Goal: Information Seeking & Learning: Learn about a topic

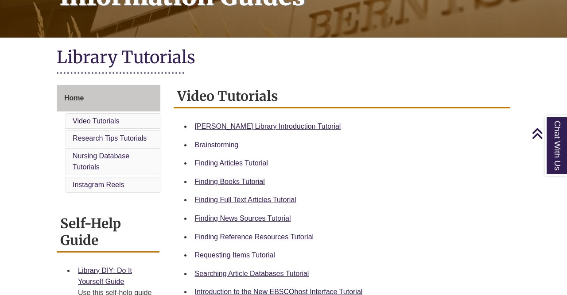
scroll to position [164, 0]
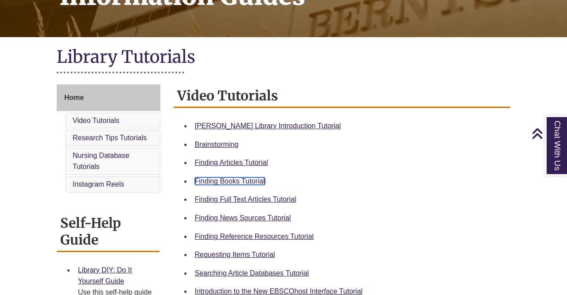
click at [233, 181] on link "Finding Books Tutorial" at bounding box center [230, 182] width 70 height 8
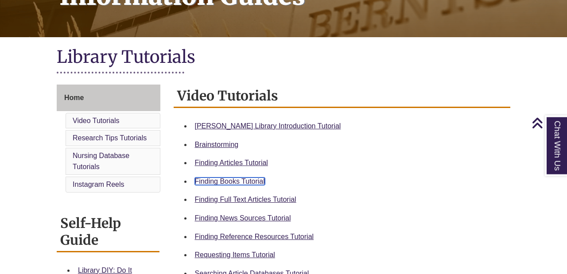
click at [227, 180] on link "Finding Books Tutorial" at bounding box center [230, 182] width 70 height 8
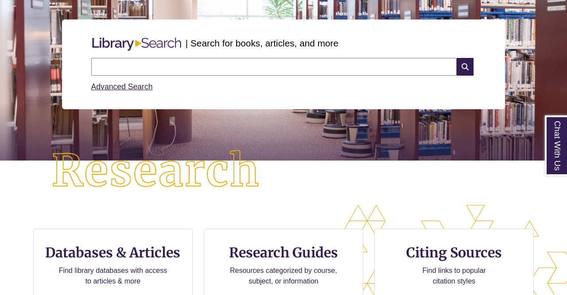
scroll to position [102, 0]
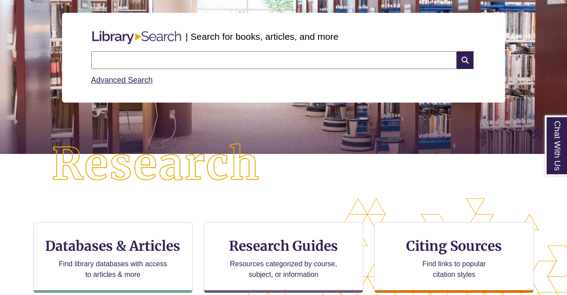
click at [276, 62] on input "text" at bounding box center [273, 60] width 365 height 18
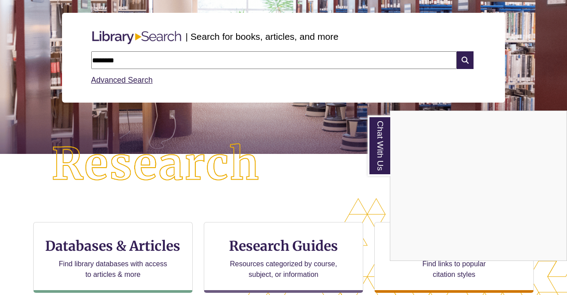
type input "********"
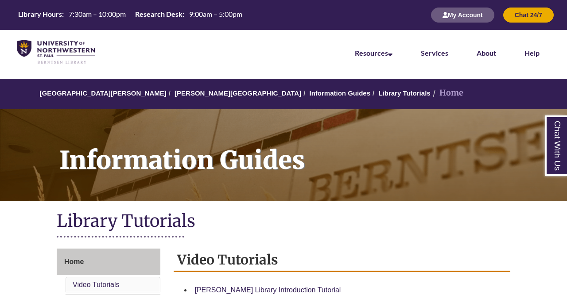
click at [245, 46] on nav "Resources Find Resources Library Search Databases & Articles Interlibrary Loan …" at bounding box center [283, 52] width 567 height 44
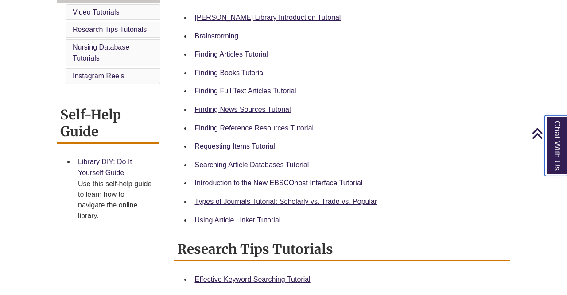
scroll to position [271, 0]
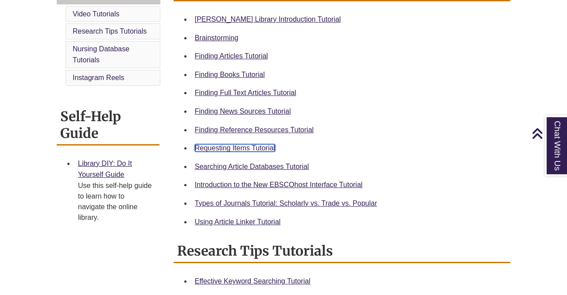
click at [267, 148] on link "Requesting Items Tutorial" at bounding box center [235, 148] width 80 height 8
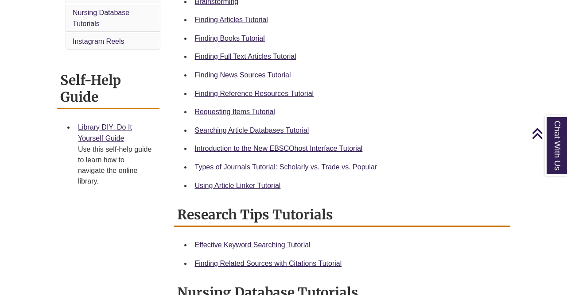
scroll to position [303, 0]
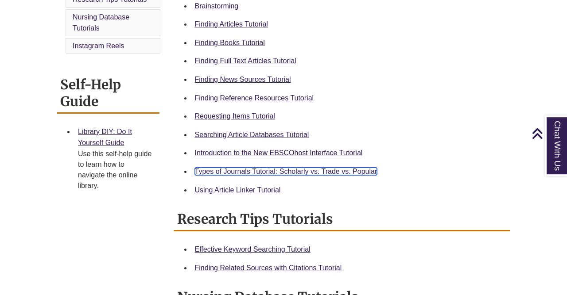
click at [312, 171] on link "Types of Journals Tutorial: Scholarly vs. Trade vs. Popular" at bounding box center [286, 172] width 182 height 8
